Goal: Information Seeking & Learning: Learn about a topic

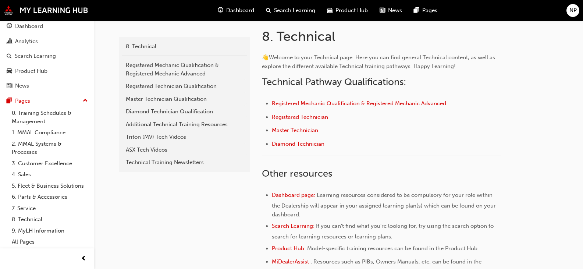
scroll to position [141, 0]
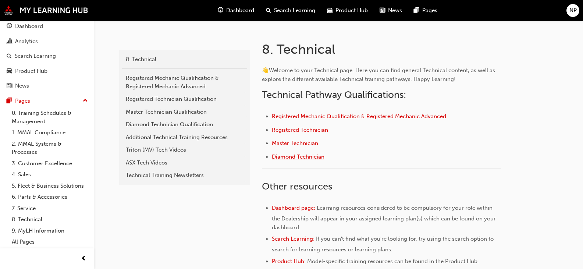
click at [296, 155] on span "Diamond Technician" at bounding box center [298, 156] width 53 height 7
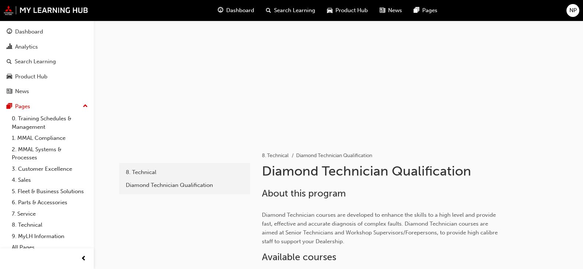
scroll to position [184, 0]
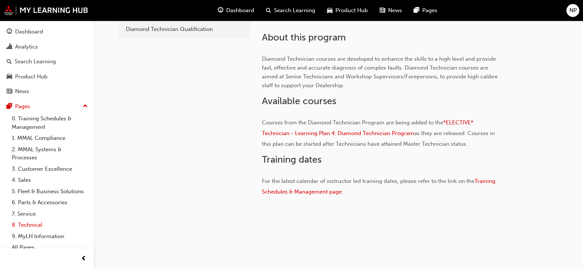
click at [26, 231] on link "8. Technical" at bounding box center [50, 224] width 82 height 11
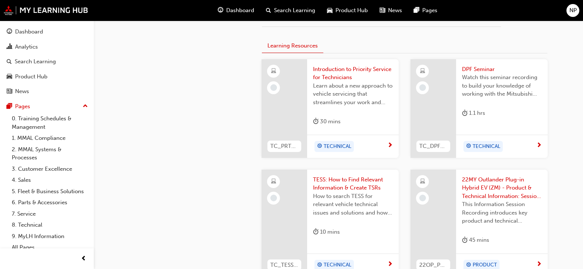
scroll to position [435, 0]
